Goal: Task Accomplishment & Management: Manage account settings

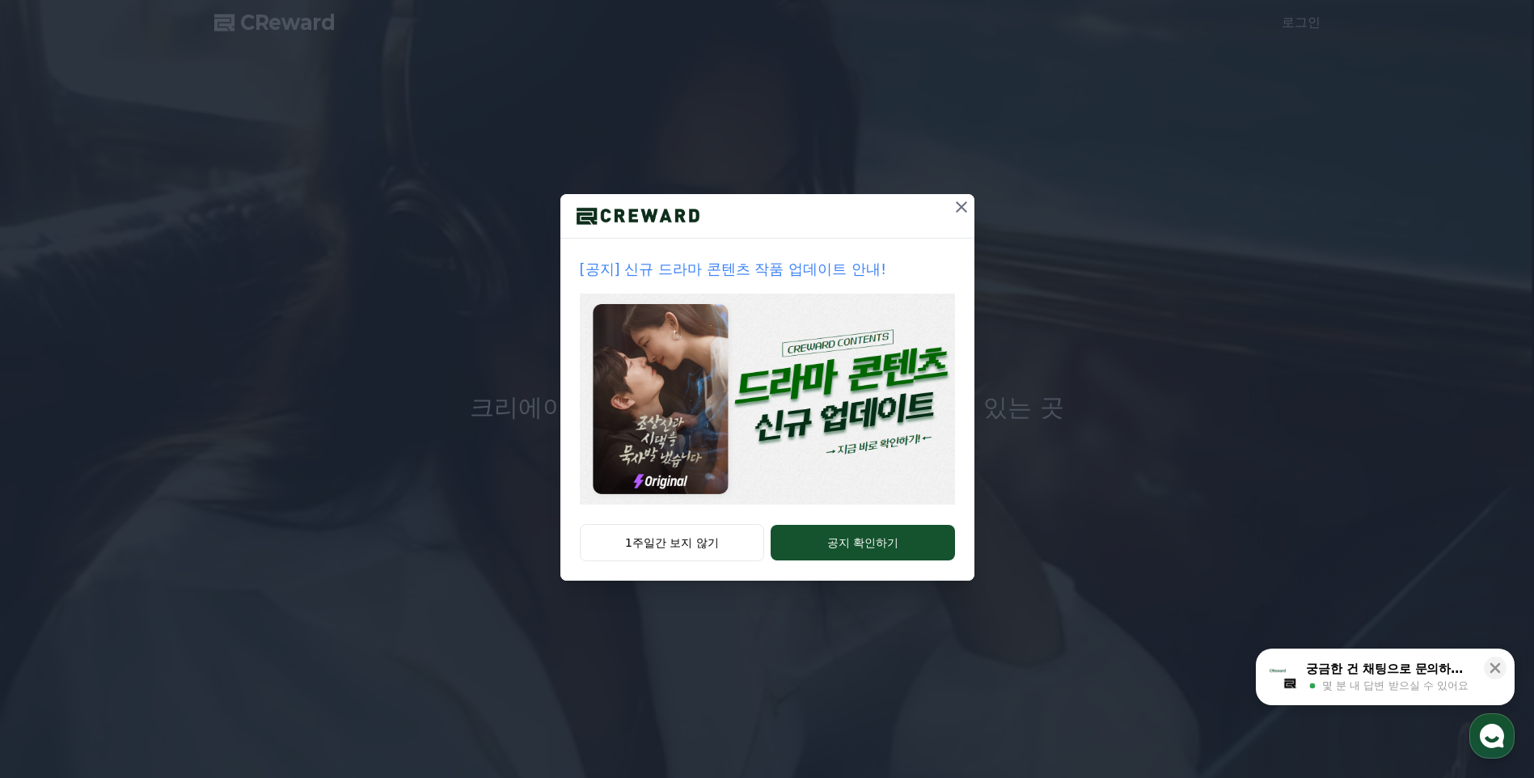
click at [965, 209] on icon at bounding box center [960, 206] width 19 height 19
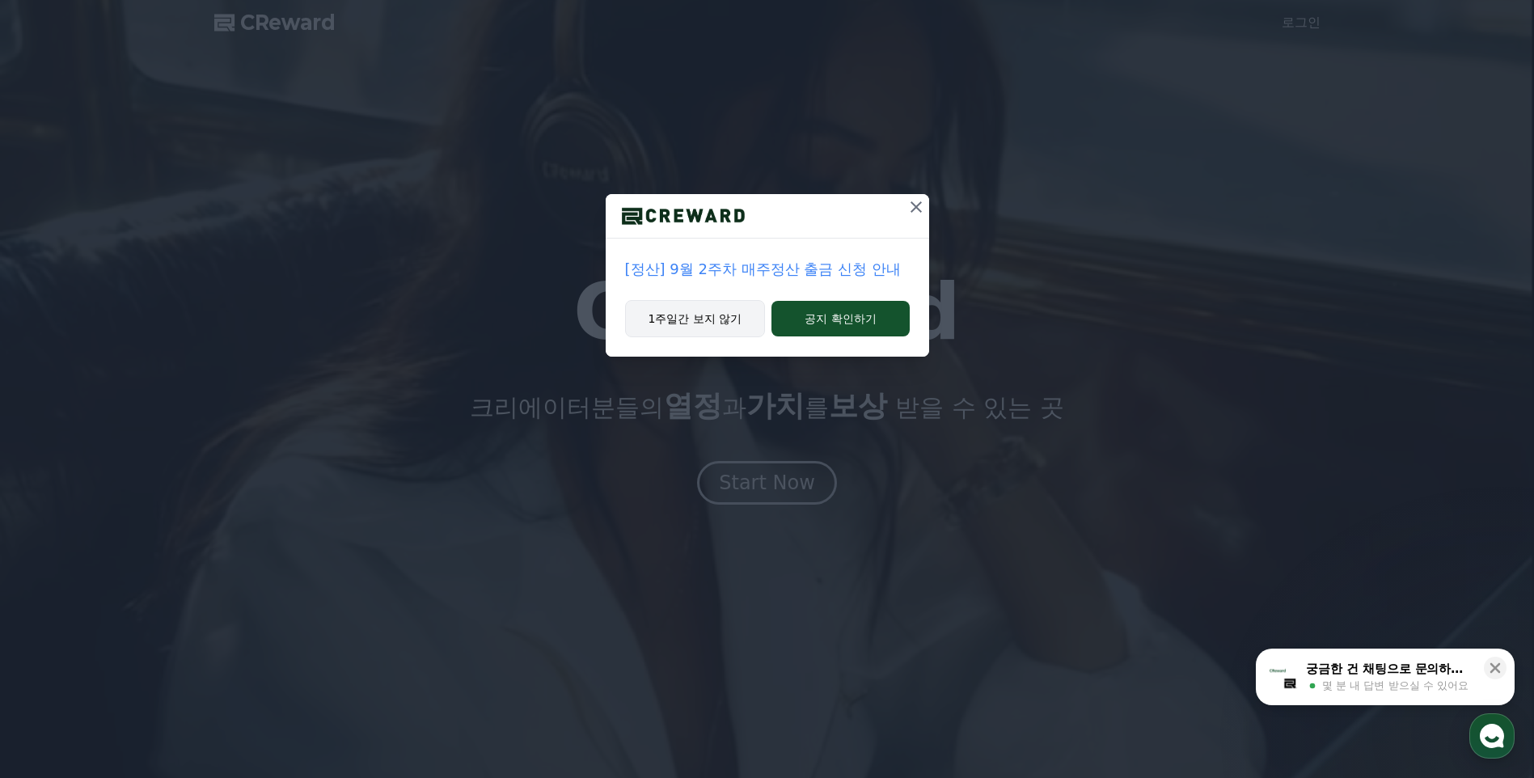
click at [705, 315] on button "1주일간 보지 않기" at bounding box center [695, 318] width 141 height 37
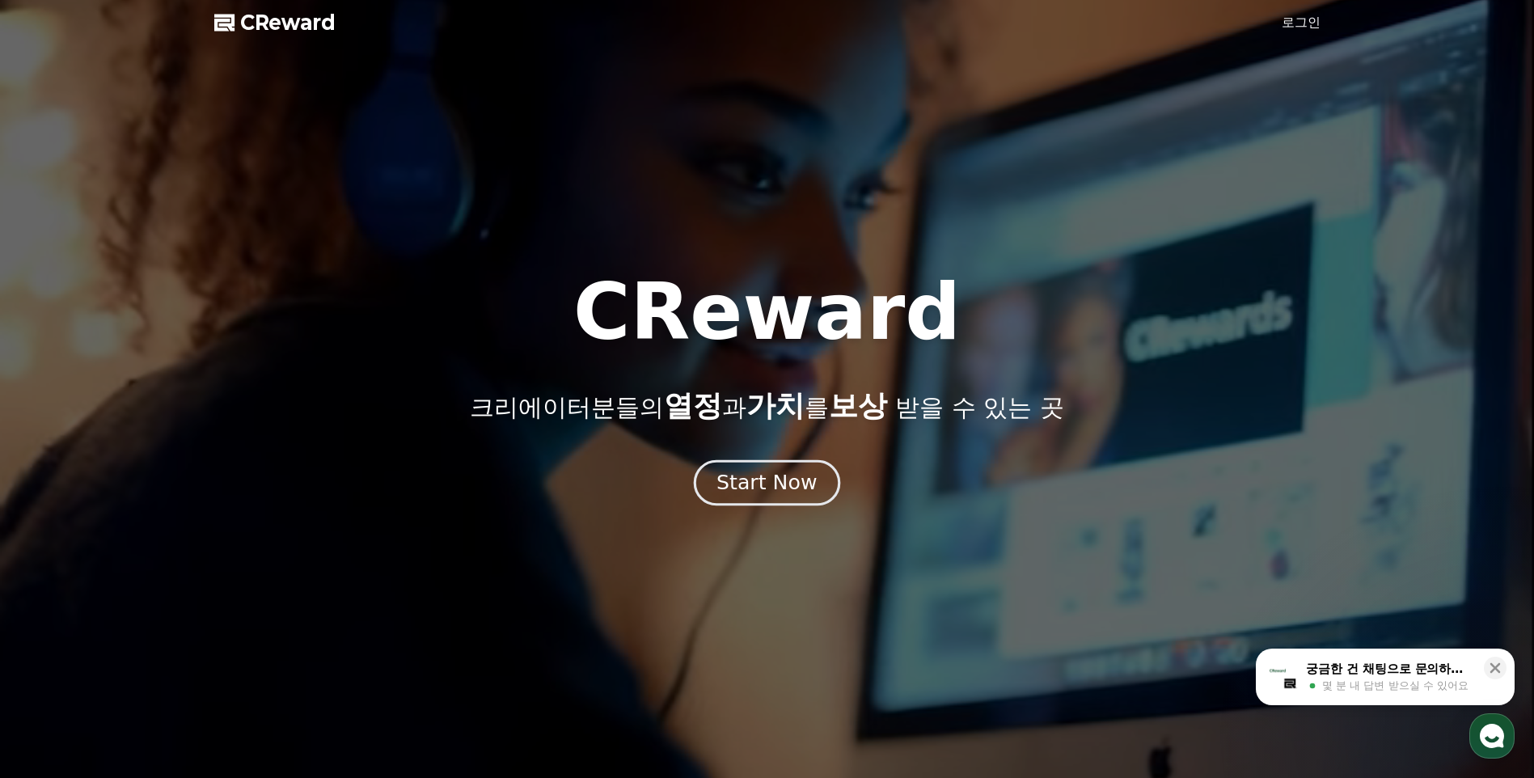
click at [773, 481] on div "Start Now" at bounding box center [766, 482] width 100 height 27
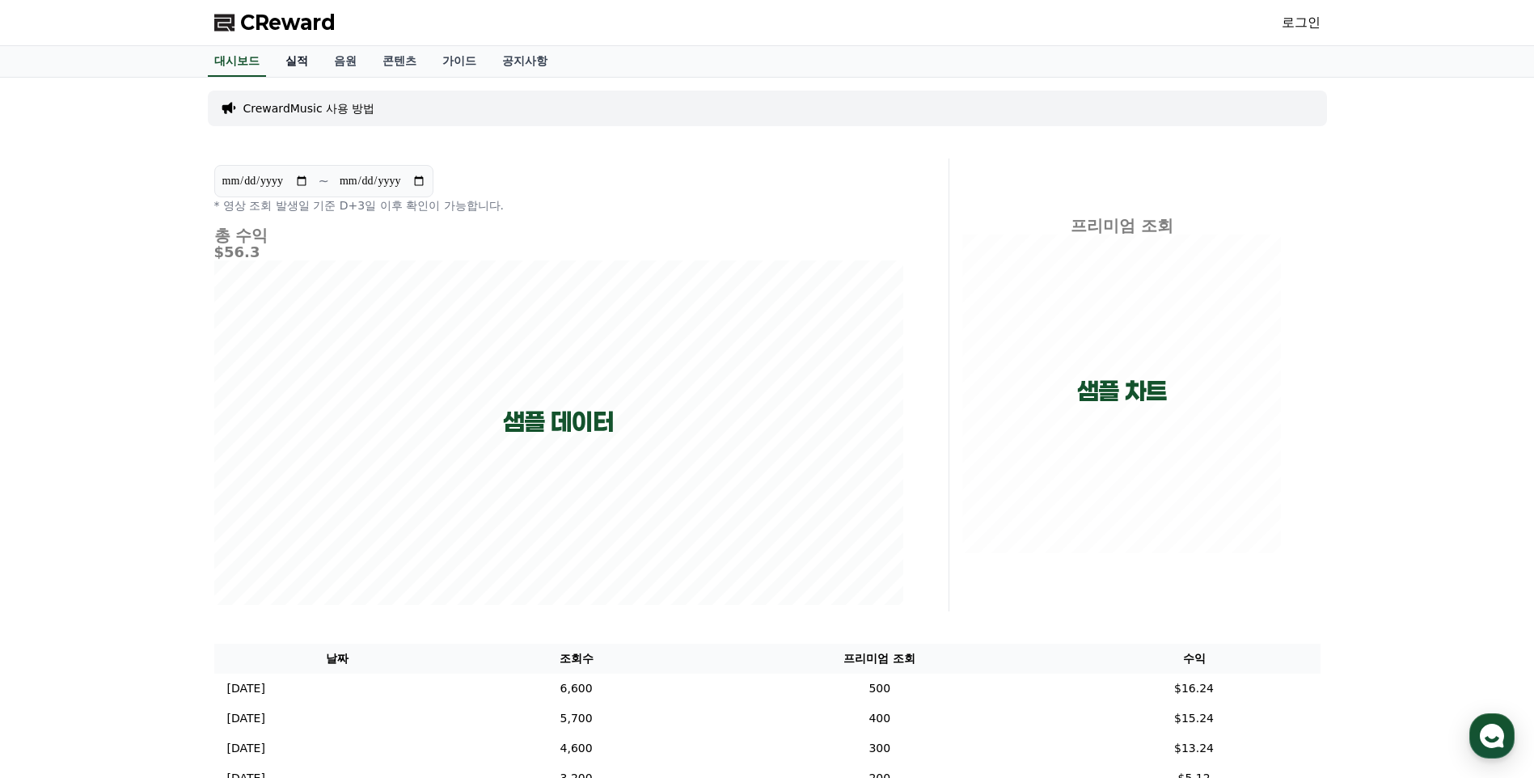
click at [302, 62] on link "실적" at bounding box center [296, 61] width 49 height 31
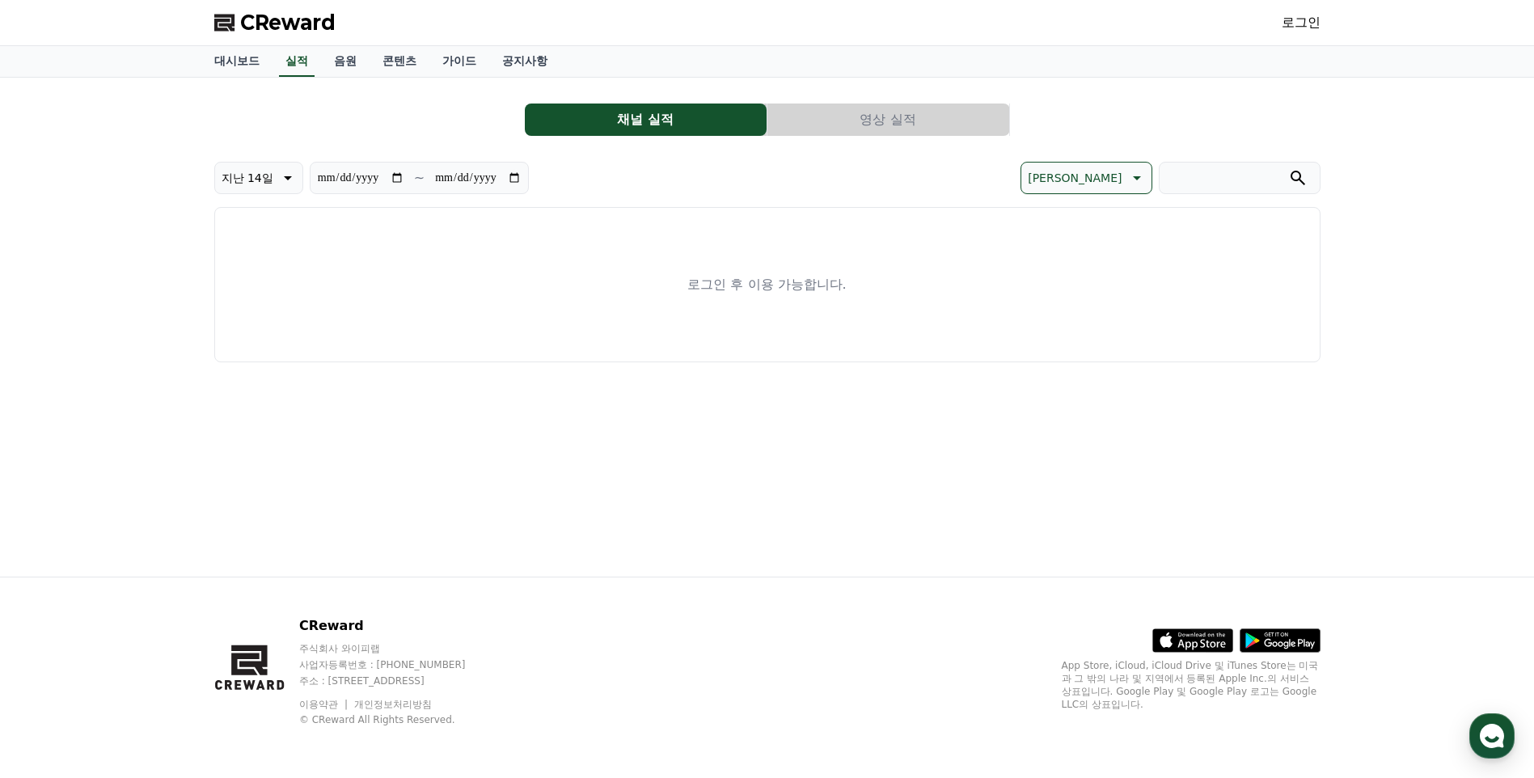
drag, startPoint x: 1330, startPoint y: 15, endPoint x: 1310, endPoint y: 18, distance: 20.4
click at [1328, 15] on div "CReward 로그인" at bounding box center [767, 22] width 1132 height 45
click at [1309, 19] on link "로그인" at bounding box center [1300, 22] width 39 height 19
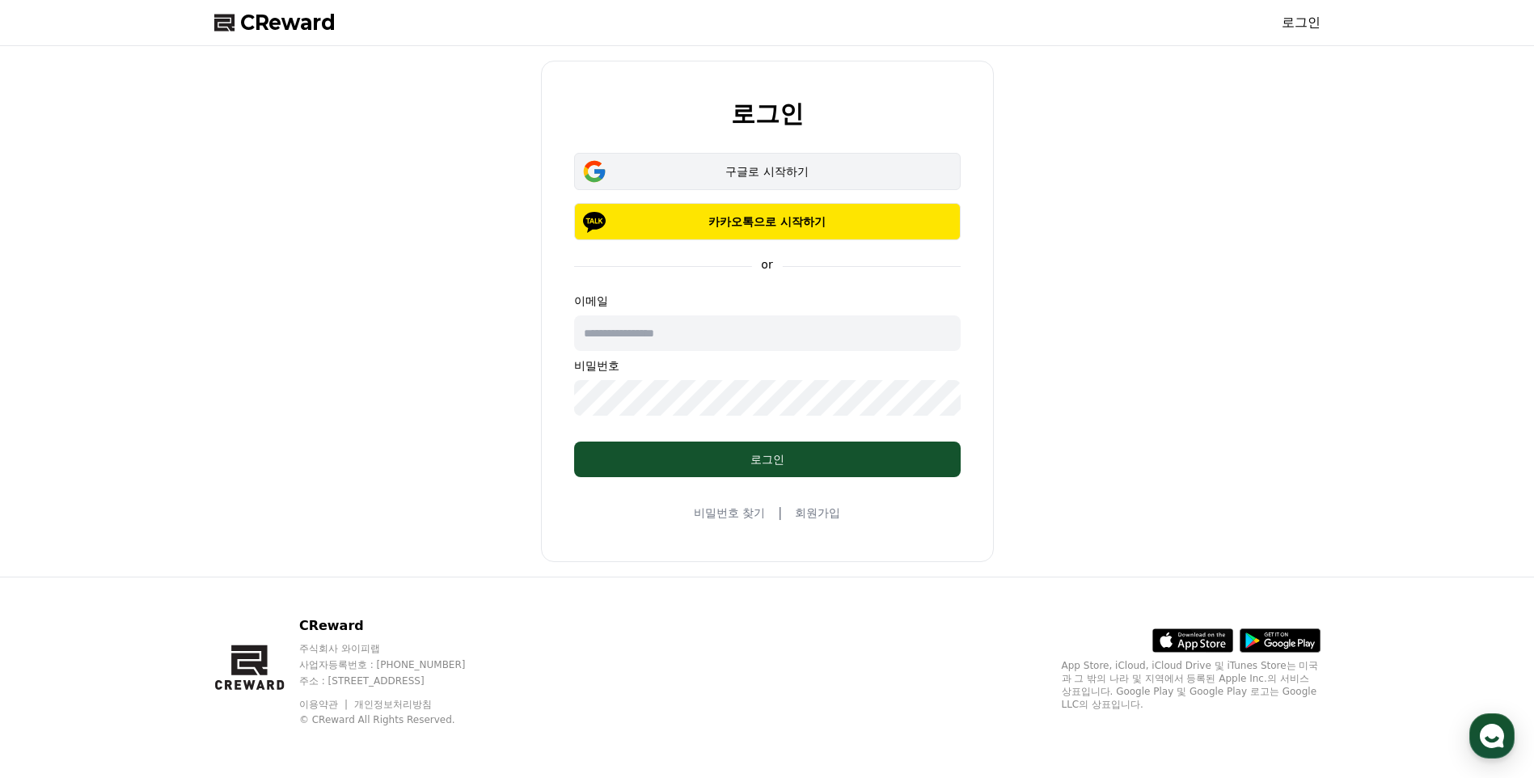
click at [756, 165] on div "구글로 시작하기" at bounding box center [767, 171] width 340 height 16
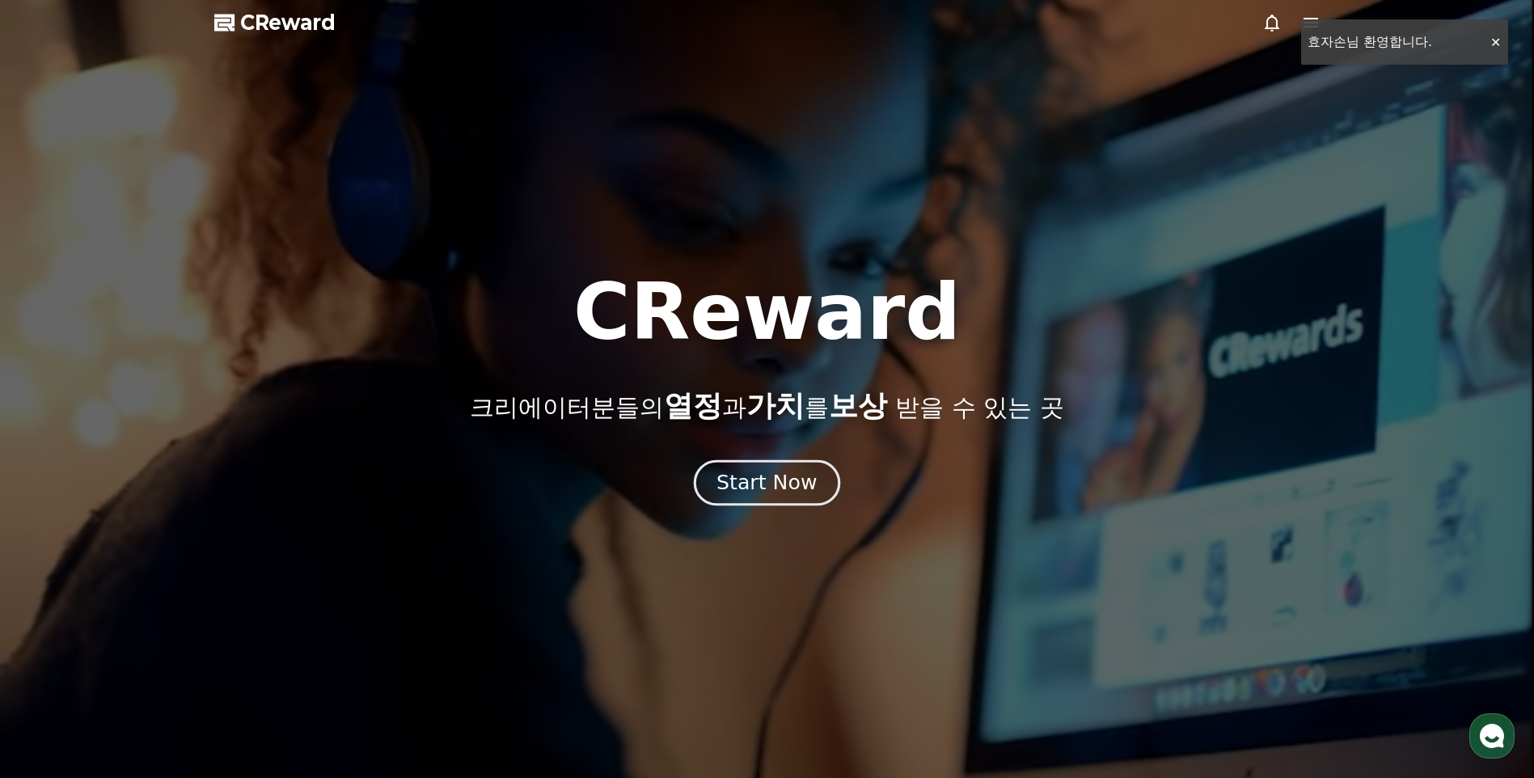
click at [728, 478] on div "Start Now" at bounding box center [766, 482] width 100 height 27
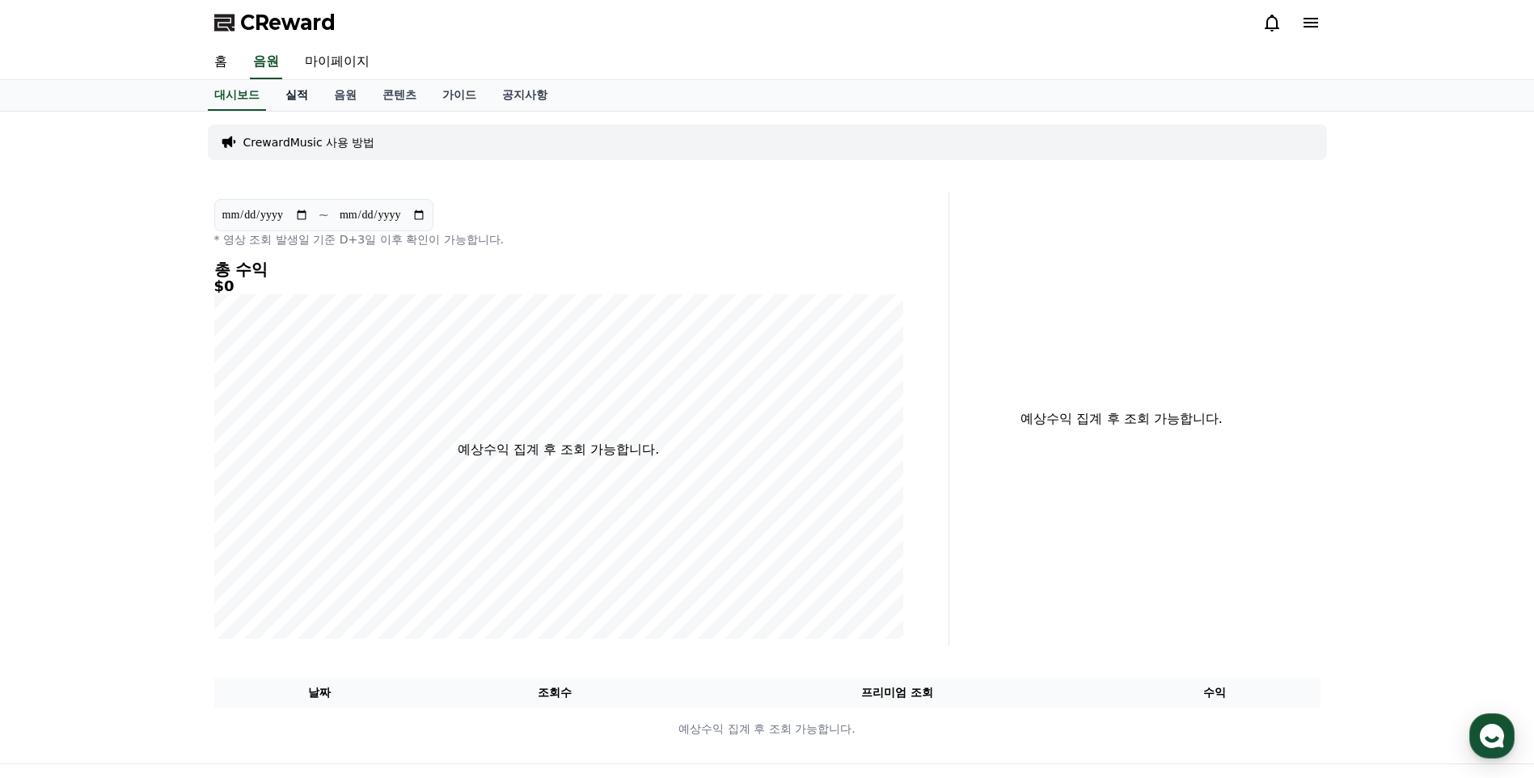
click at [297, 96] on link "실적" at bounding box center [296, 95] width 49 height 31
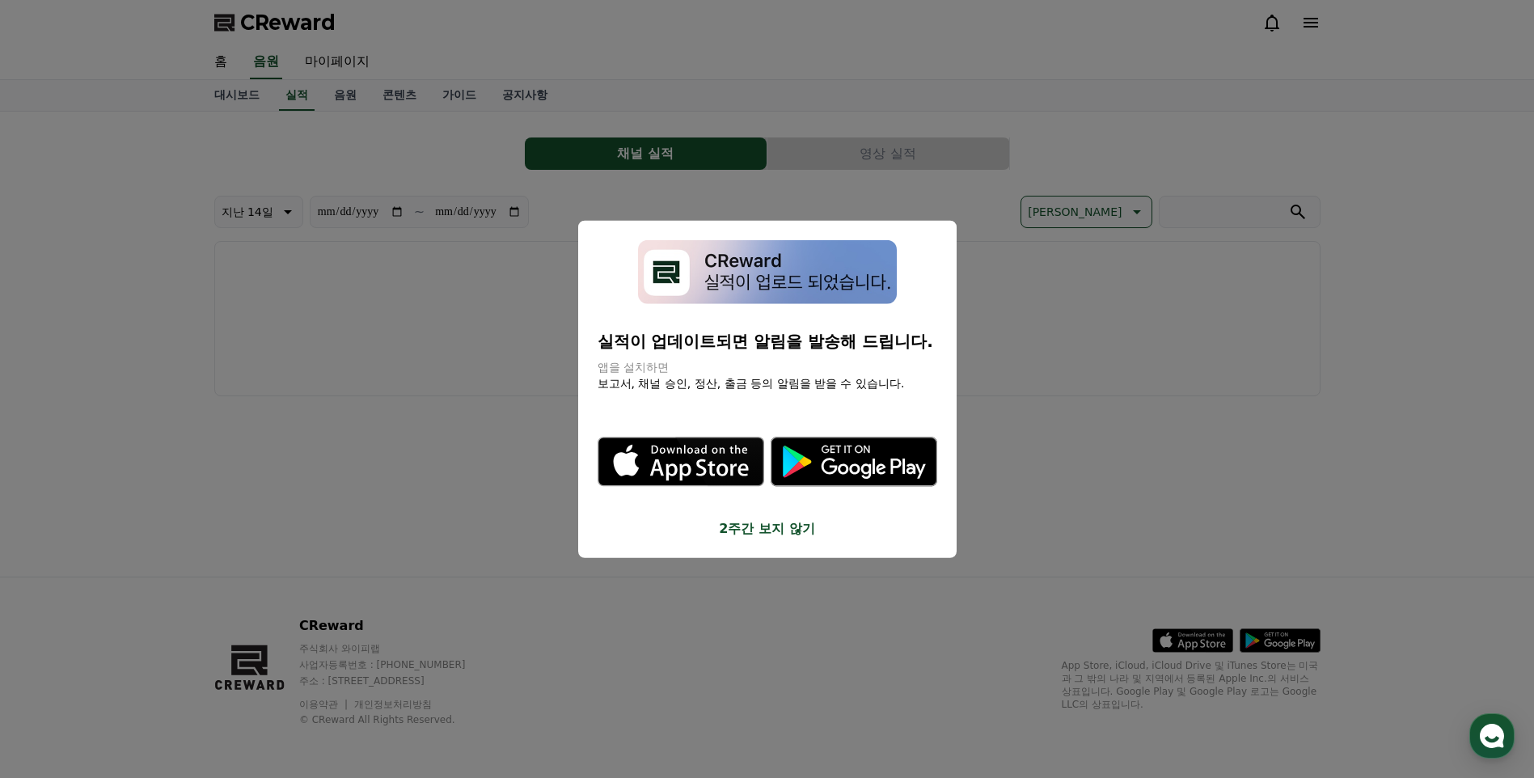
click at [246, 95] on button "close modal" at bounding box center [767, 389] width 1534 height 778
